Goal: Information Seeking & Learning: Learn about a topic

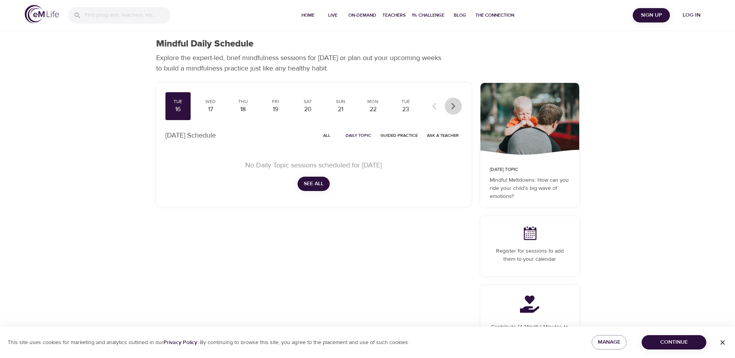
click at [455, 103] on icon "button" at bounding box center [454, 106] width 8 height 8
click at [401, 104] on div "Tue" at bounding box center [405, 101] width 19 height 7
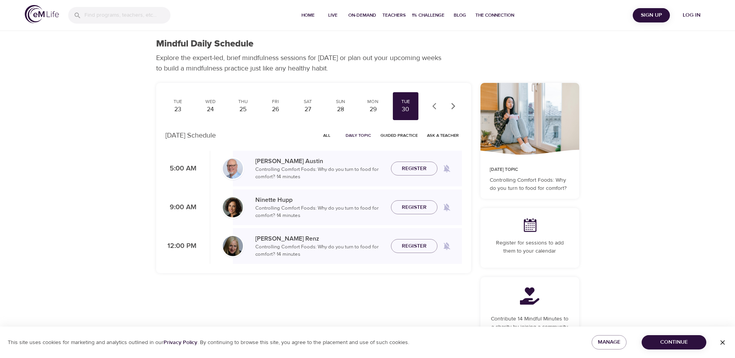
click at [453, 107] on icon "button" at bounding box center [453, 106] width 4 height 7
click at [212, 103] on div "Wed" at bounding box center [210, 101] width 19 height 7
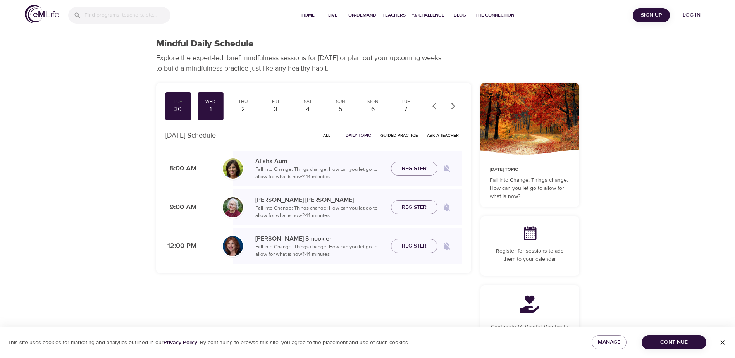
click at [327, 134] on span "All" at bounding box center [327, 135] width 19 height 7
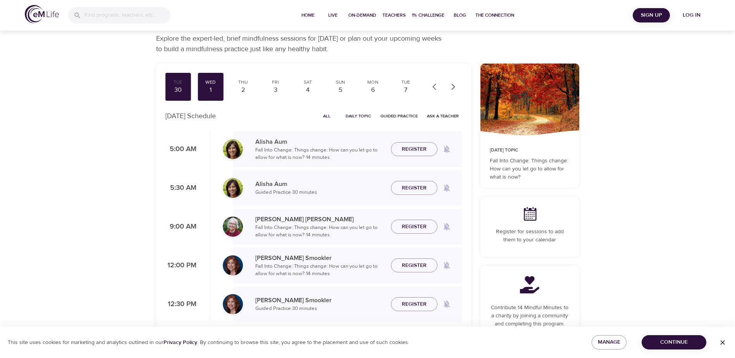
scroll to position [29, 0]
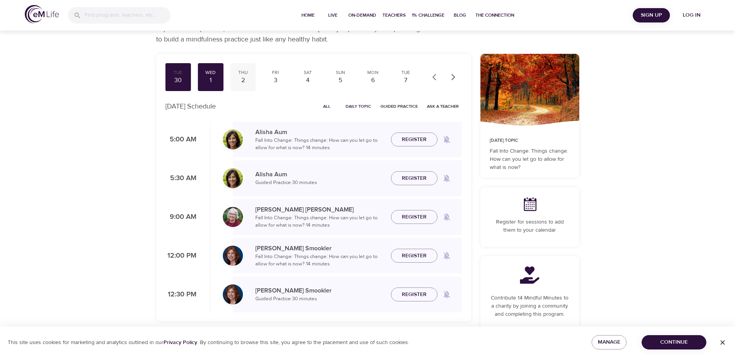
click at [247, 73] on div "Thu" at bounding box center [242, 72] width 19 height 7
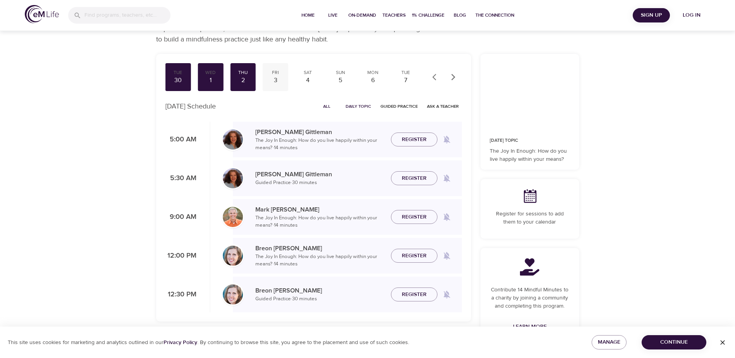
click at [272, 80] on div "3" at bounding box center [275, 80] width 19 height 9
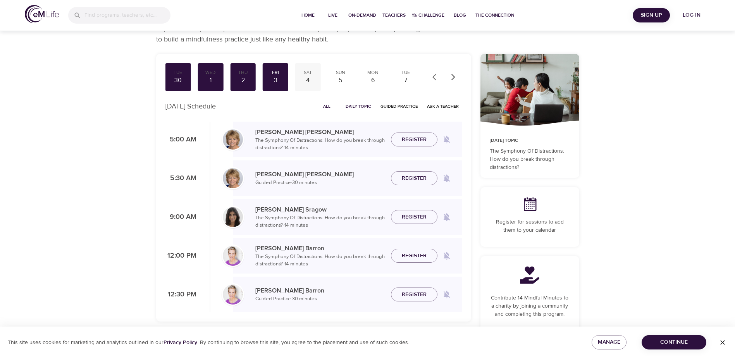
click at [305, 75] on div "Sat" at bounding box center [307, 72] width 19 height 7
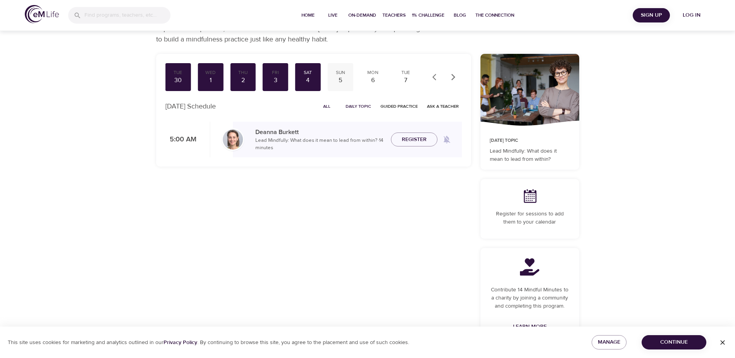
click at [341, 80] on div "5" at bounding box center [340, 80] width 19 height 9
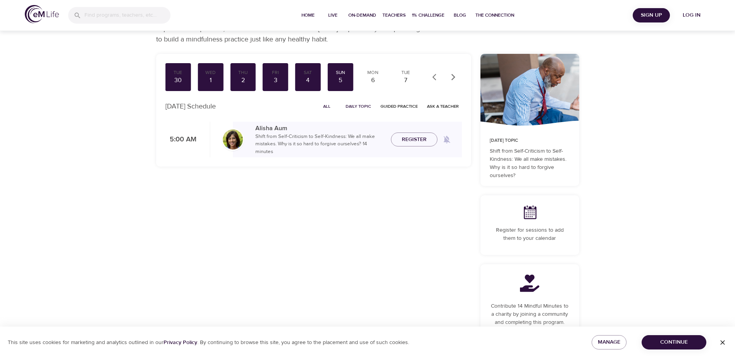
click at [333, 105] on span "All" at bounding box center [327, 106] width 19 height 7
click at [373, 76] on div "6" at bounding box center [373, 80] width 19 height 9
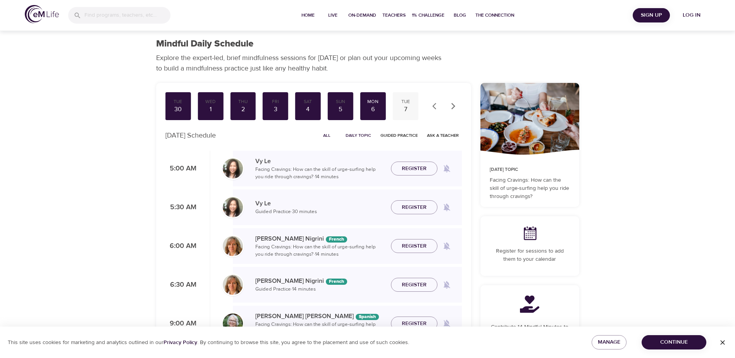
click at [408, 99] on div "Tue" at bounding box center [405, 101] width 19 height 7
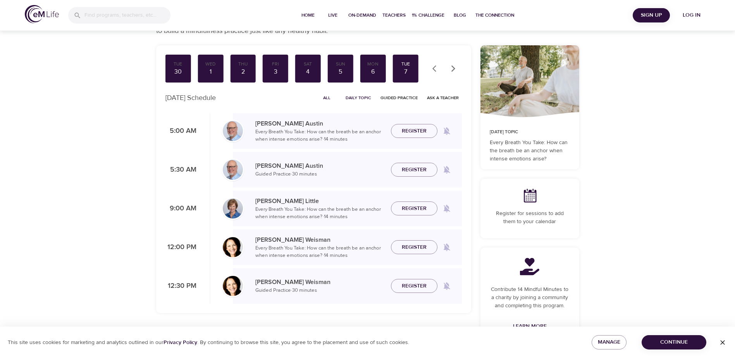
scroll to position [39, 0]
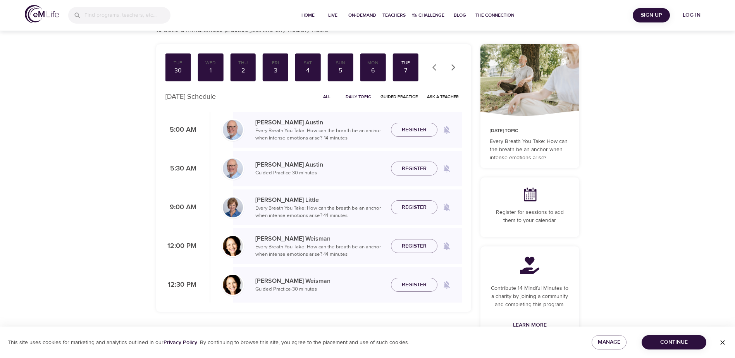
click at [451, 68] on icon "button" at bounding box center [454, 68] width 8 height 8
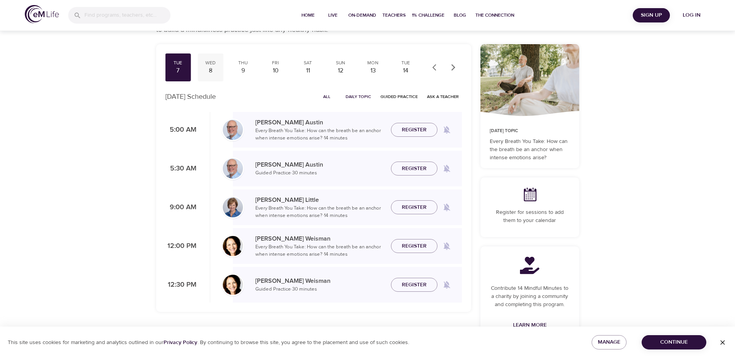
click at [210, 65] on div "Wed" at bounding box center [210, 63] width 19 height 7
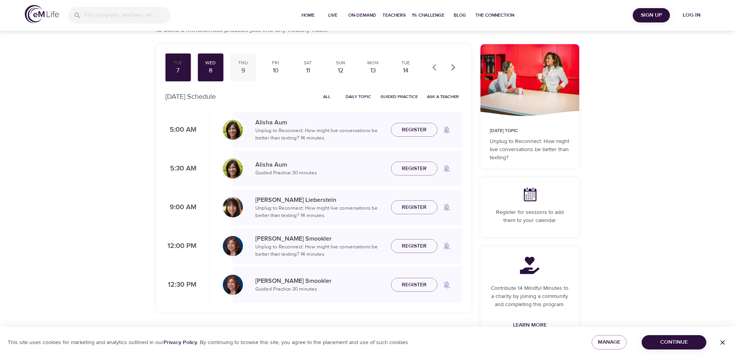
click at [246, 66] on div "9" at bounding box center [242, 70] width 19 height 9
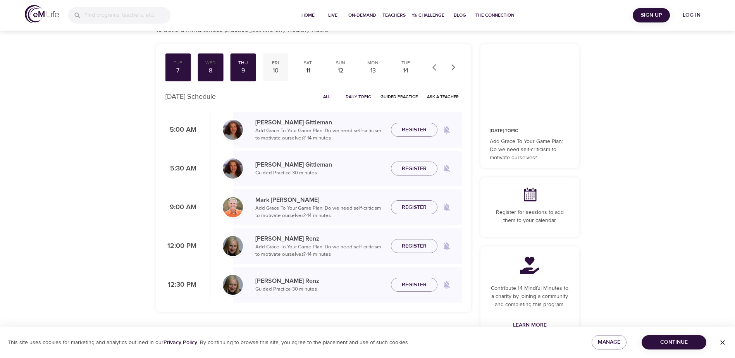
click at [272, 66] on div "10" at bounding box center [275, 70] width 19 height 9
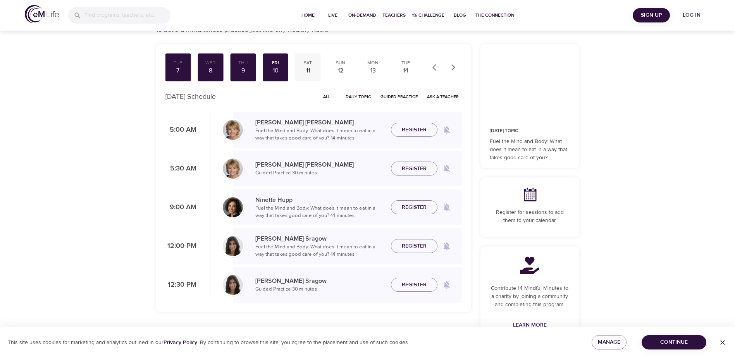
click at [310, 71] on div "11" at bounding box center [307, 70] width 19 height 9
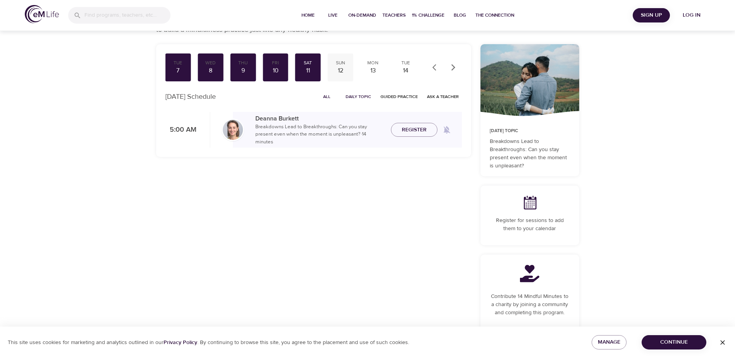
click at [336, 65] on div "Sun" at bounding box center [340, 63] width 19 height 7
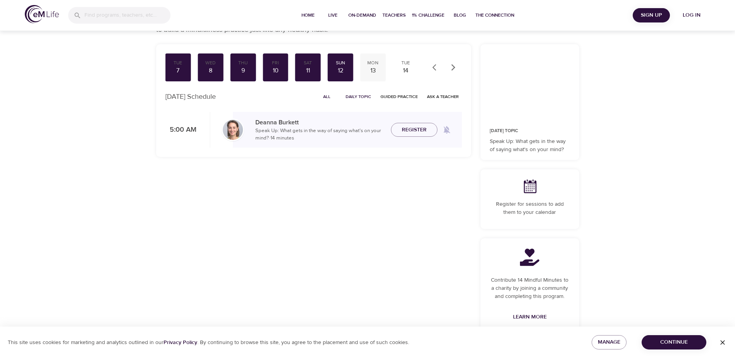
click at [373, 67] on div "13" at bounding box center [373, 70] width 19 height 9
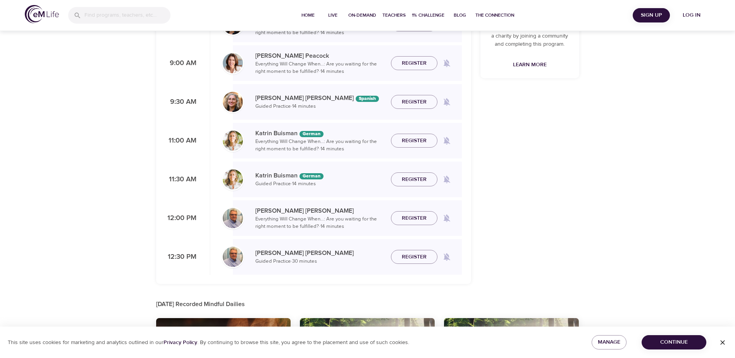
scroll to position [300, 0]
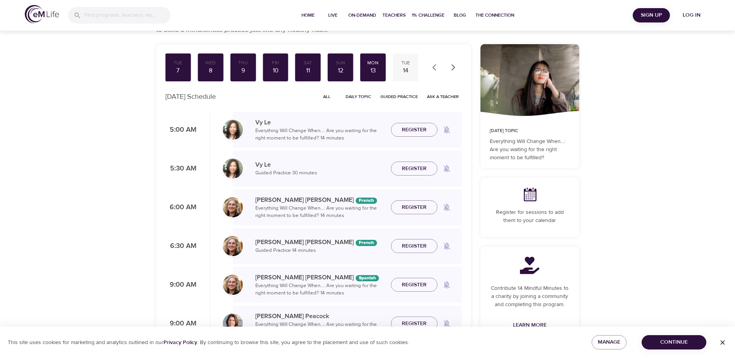
click at [407, 63] on div "Tue" at bounding box center [405, 63] width 19 height 7
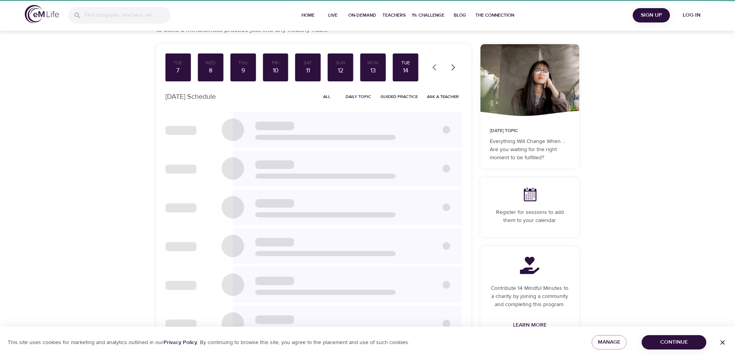
scroll to position [29, 0]
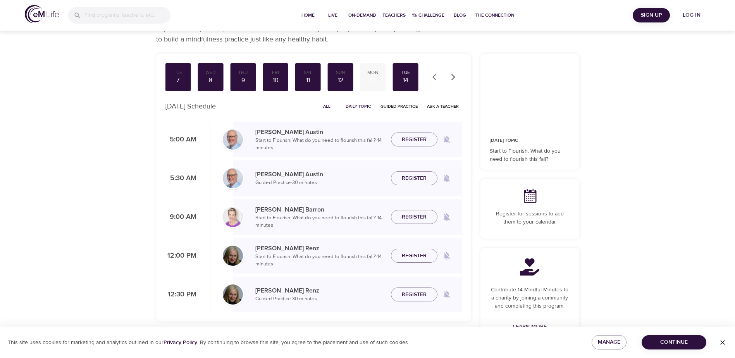
click at [374, 83] on div "13" at bounding box center [373, 80] width 19 height 9
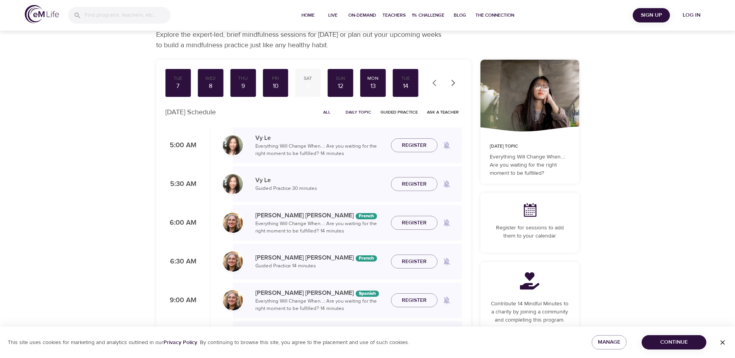
scroll to position [19, 0]
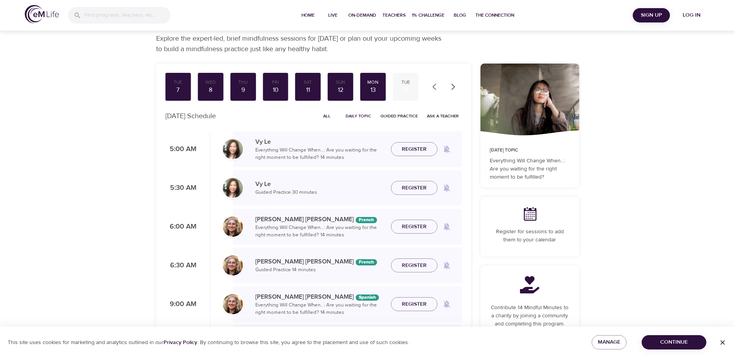
click at [407, 85] on div "Tue" at bounding box center [405, 82] width 19 height 7
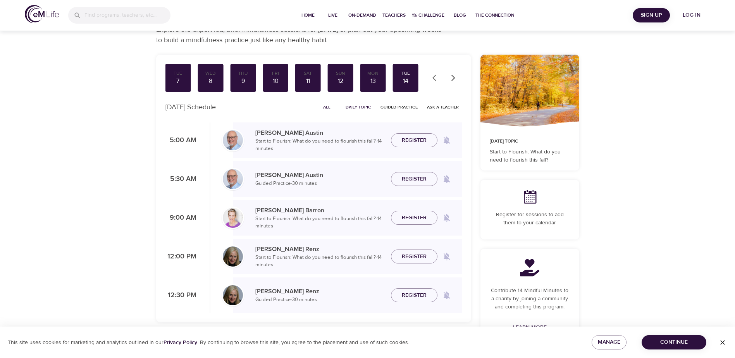
scroll to position [29, 0]
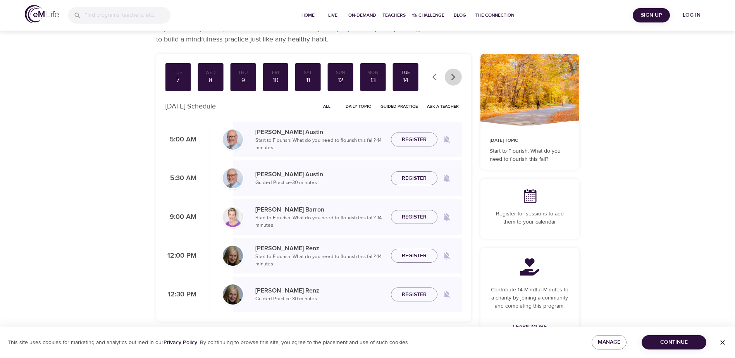
click at [454, 75] on icon "button" at bounding box center [454, 77] width 8 height 8
click at [407, 73] on div "Wed" at bounding box center [405, 72] width 19 height 7
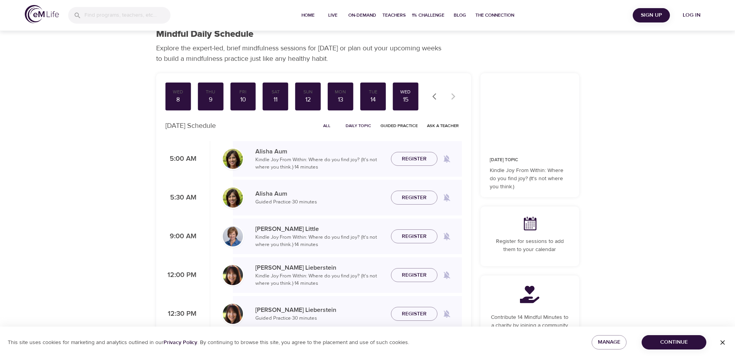
scroll to position [29, 0]
